Goal: Information Seeking & Learning: Compare options

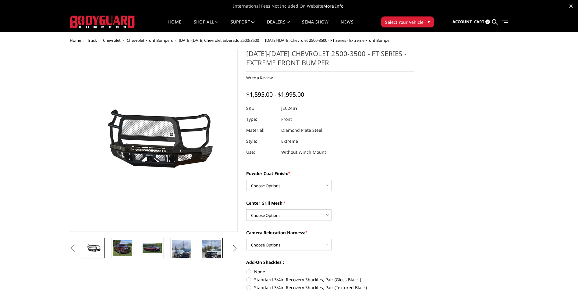
click at [212, 245] on img at bounding box center [211, 256] width 19 height 34
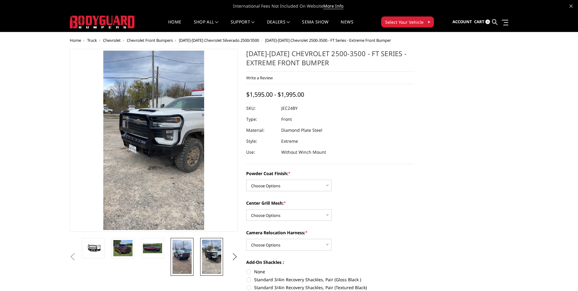
click at [180, 249] on img at bounding box center [181, 256] width 19 height 34
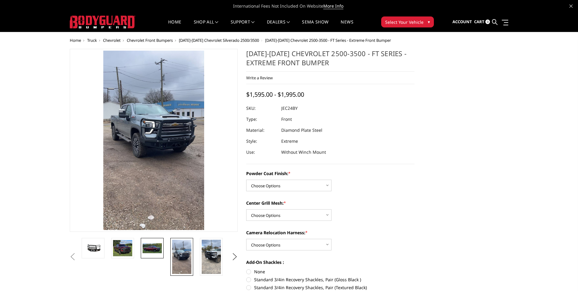
click at [154, 248] on img at bounding box center [152, 248] width 19 height 10
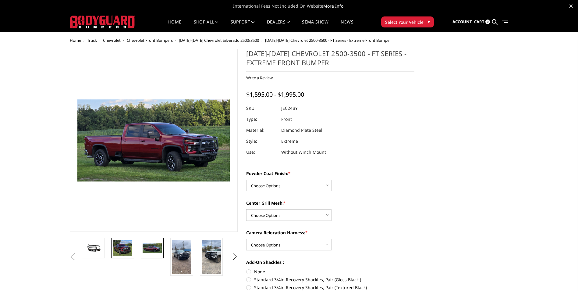
click at [117, 250] on img at bounding box center [122, 248] width 19 height 16
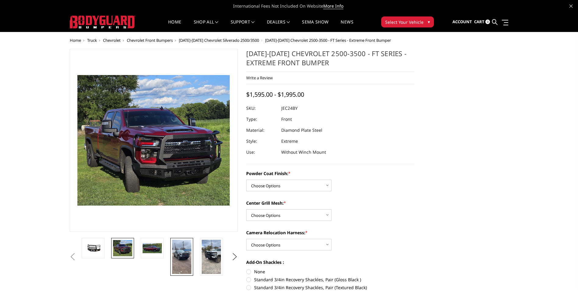
click at [190, 256] on img at bounding box center [181, 256] width 19 height 34
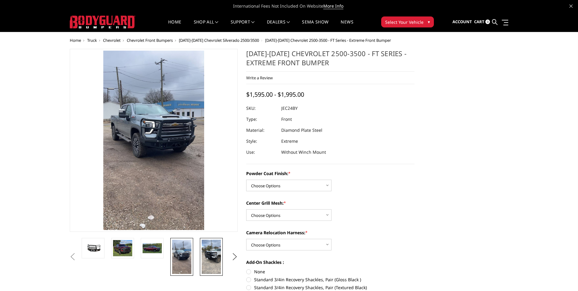
click at [208, 254] on img at bounding box center [211, 256] width 19 height 34
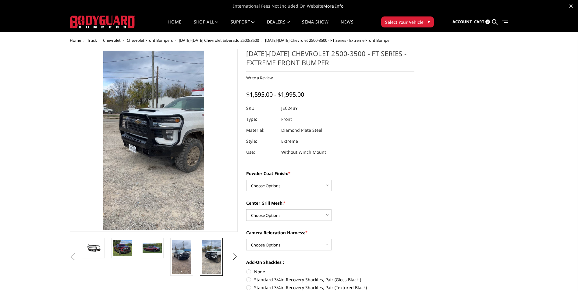
scroll to position [61, 0]
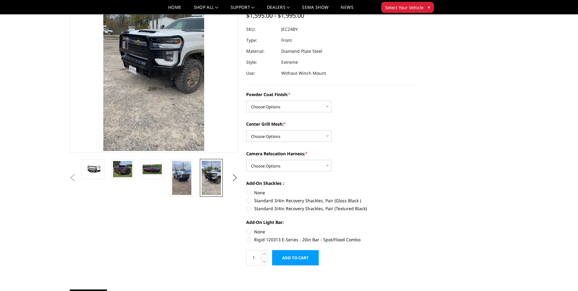
click at [298, 112] on div "Powder Coat Finish: * Choose Options Bare Metal Gloss Black Powder Coat Texture…" at bounding box center [330, 166] width 168 height 150
click at [299, 108] on select "Choose Options Bare Metal Gloss Black Powder Coat Textured Black Powder Coat" at bounding box center [288, 106] width 85 height 12
select select "3278"
click at [246, 100] on select "Choose Options Bare Metal Gloss Black Powder Coat Textured Black Powder Coat" at bounding box center [288, 106] width 85 height 12
click at [310, 140] on select "Choose Options WITH Expanded Metal in Center Grill WITHOUT Expanded Metal in Ce…" at bounding box center [288, 136] width 85 height 12
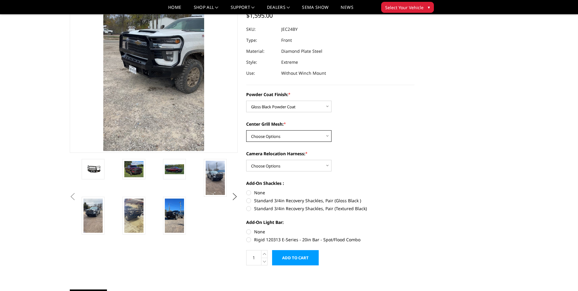
select select "3280"
click at [246, 130] on select "Choose Options WITH Expanded Metal in Center Grill WITHOUT Expanded Metal in Ce…" at bounding box center [288, 136] width 85 height 12
click at [309, 173] on div "Powder Coat Finish: * Choose Options Bare Metal Gloss Black Powder Coat Texture…" at bounding box center [330, 166] width 168 height 150
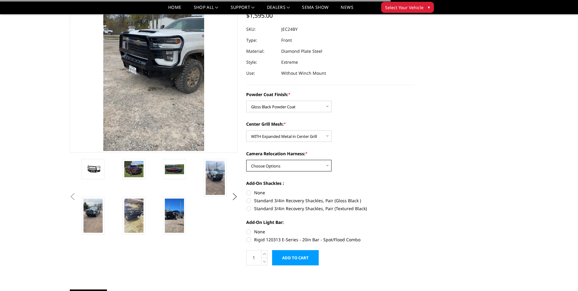
click at [309, 167] on select "Choose Options WITH Camera Relocation Harness WITHOUT Camera Relocation Harness" at bounding box center [288, 166] width 85 height 12
select select "3282"
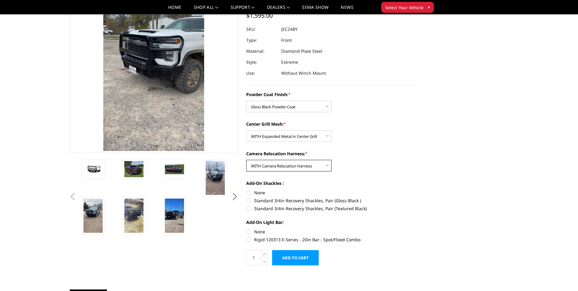
click at [246, 160] on select "Choose Options WITH Camera Relocation Harness WITHOUT Camera Relocation Harness" at bounding box center [288, 166] width 85 height 12
click at [161, 204] on li at bounding box center [141, 215] width 41 height 38
click at [168, 208] on img at bounding box center [174, 215] width 19 height 34
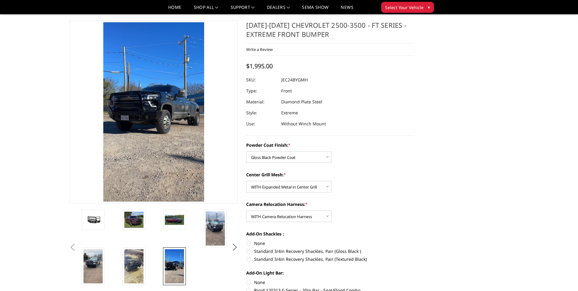
scroll to position [0, 0]
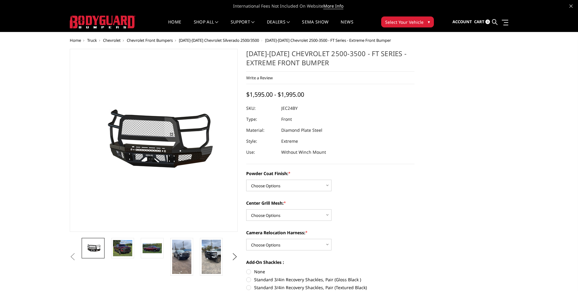
click at [221, 39] on span "[DATE]-[DATE] Chevrolet Silverado 2500/3500" at bounding box center [219, 39] width 80 height 5
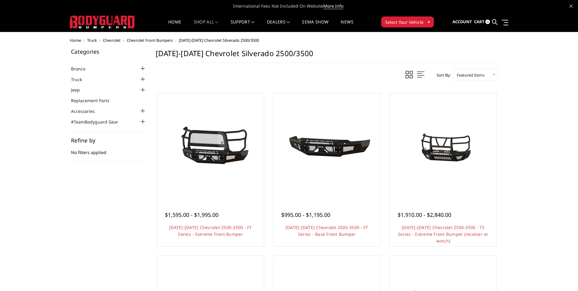
click at [141, 68] on div at bounding box center [142, 68] width 7 height 7
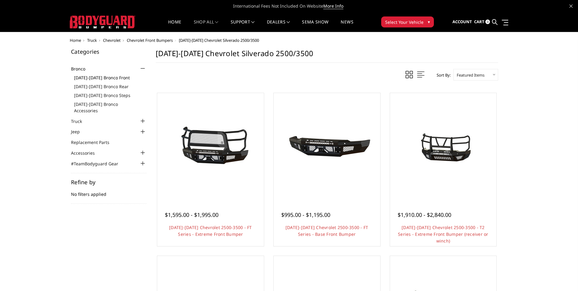
click at [103, 77] on link "[DATE]-[DATE] Bronco Front" at bounding box center [110, 77] width 72 height 6
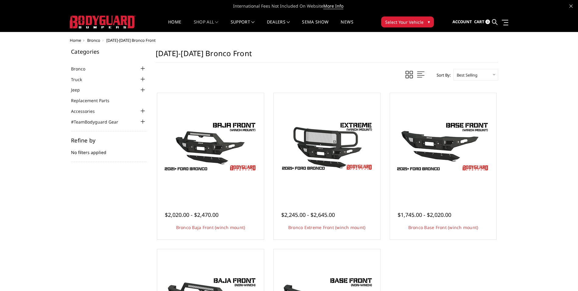
click at [143, 81] on div at bounding box center [142, 79] width 7 height 7
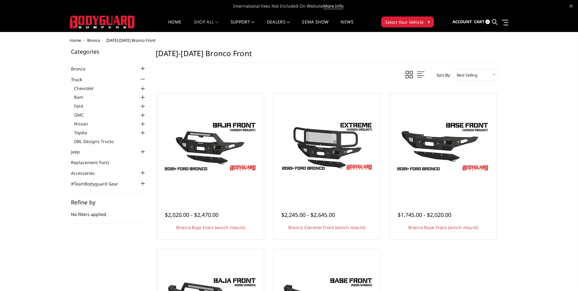
click at [143, 97] on div at bounding box center [142, 97] width 7 height 7
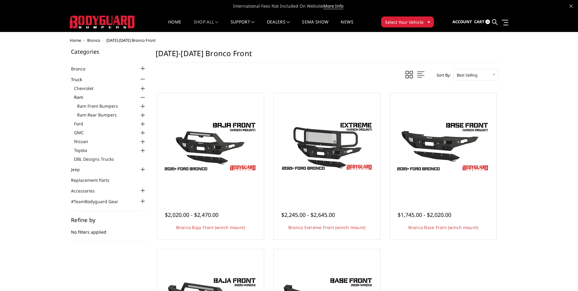
click at [143, 106] on div at bounding box center [142, 106] width 7 height 7
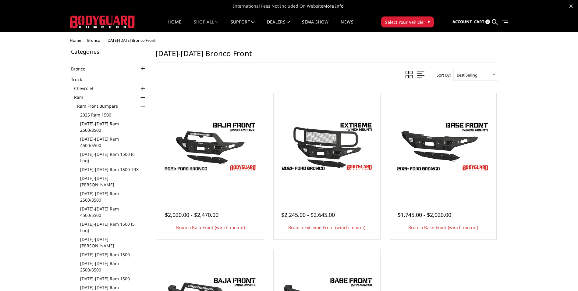
click at [129, 122] on link "[DATE]-[DATE] Ram 2500/3500" at bounding box center [113, 126] width 66 height 13
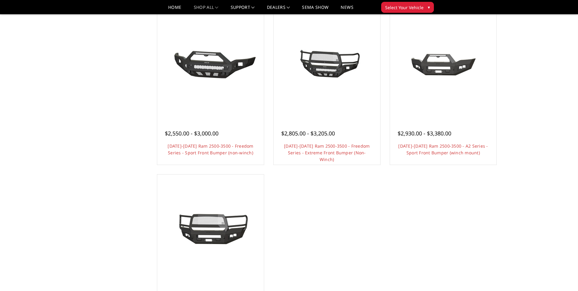
scroll to position [487, 0]
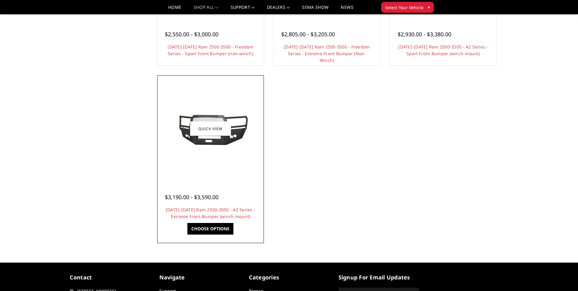
click at [228, 139] on img at bounding box center [210, 129] width 97 height 44
